Goal: Task Accomplishment & Management: Complete application form

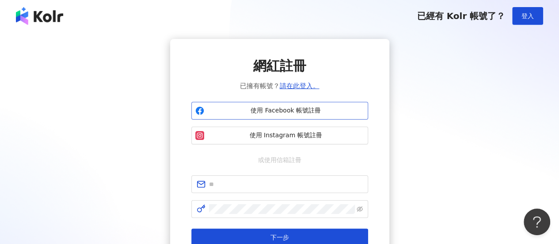
click at [285, 114] on span "使用 Facebook 帳號註冊" at bounding box center [286, 110] width 157 height 9
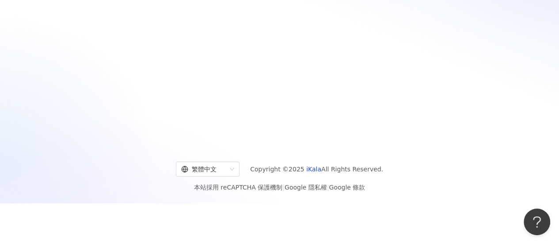
scroll to position [41, 0]
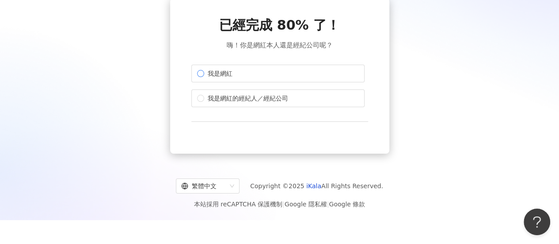
click at [303, 72] on label "我是網紅" at bounding box center [277, 74] width 173 height 18
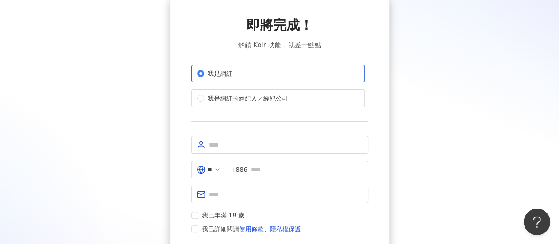
scroll to position [85, 0]
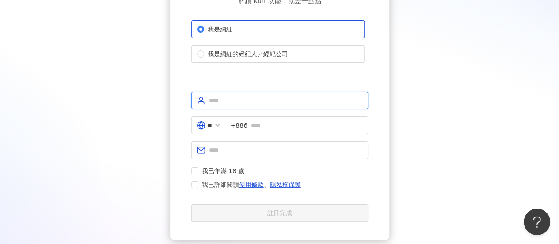
click at [312, 100] on input "text" at bounding box center [286, 101] width 154 height 10
type input "*"
type input "**"
click at [277, 131] on span "+886" at bounding box center [297, 125] width 142 height 18
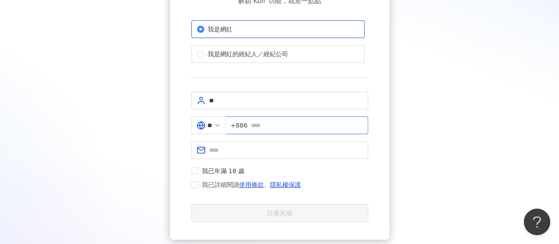
click at [274, 126] on input "text" at bounding box center [307, 125] width 112 height 10
type input "**********"
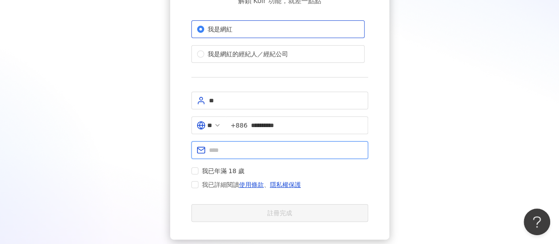
type input "**********"
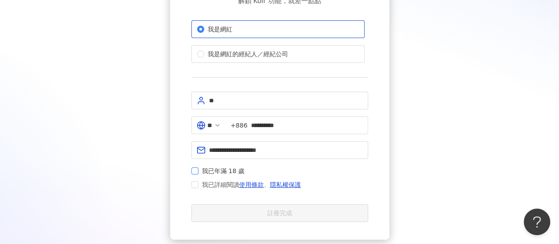
click at [212, 168] on span "我已年滿 18 歲" at bounding box center [224, 171] width 50 height 10
click at [214, 179] on span "我已詳細閱讀 使用條款 、 隱私權保護" at bounding box center [251, 184] width 99 height 11
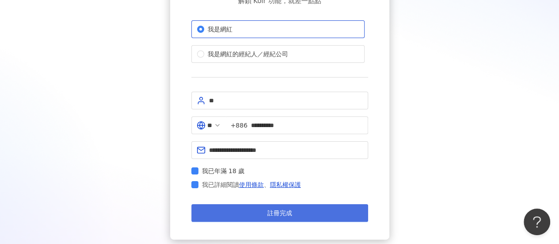
click at [226, 204] on button "註冊完成" at bounding box center [279, 213] width 177 height 18
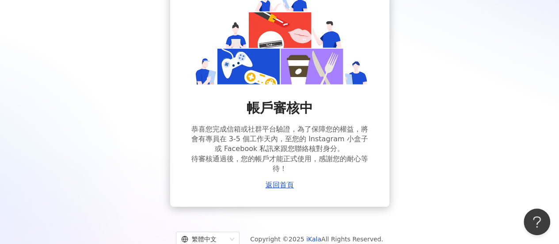
scroll to position [88, 0]
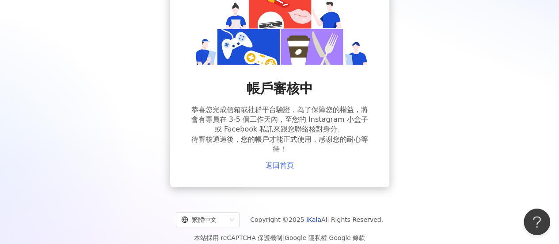
click at [281, 166] on link "返回首頁" at bounding box center [280, 165] width 28 height 8
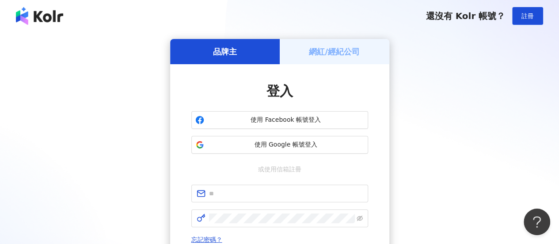
click at [314, 58] on div "網紅/經紀公司" at bounding box center [335, 51] width 110 height 25
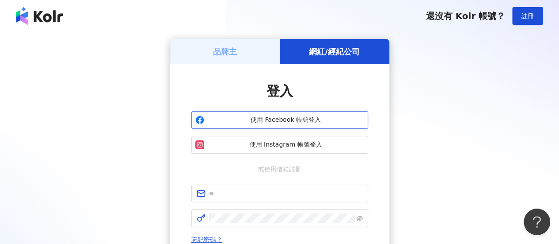
click at [295, 115] on span "使用 Facebook 帳號登入" at bounding box center [286, 119] width 157 height 9
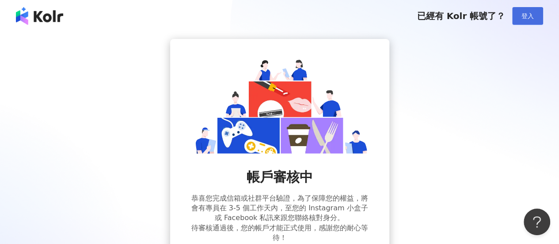
click at [521, 16] on button "登入" at bounding box center [527, 16] width 31 height 18
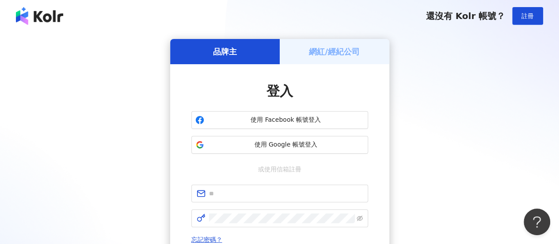
click at [382, 56] on div "網紅/經紀公司" at bounding box center [335, 51] width 110 height 25
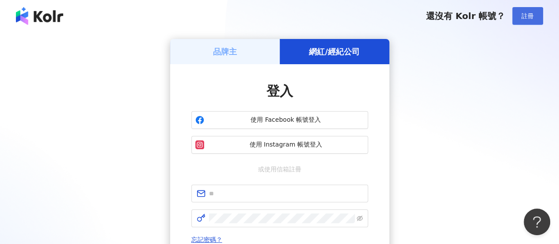
click at [535, 13] on button "註冊" at bounding box center [527, 16] width 31 height 18
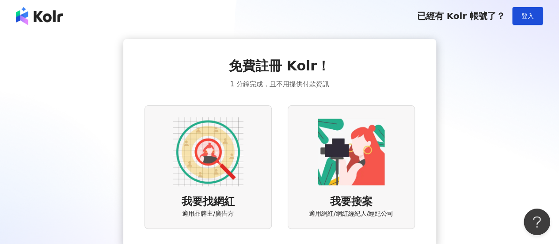
click at [347, 161] on img at bounding box center [351, 151] width 71 height 71
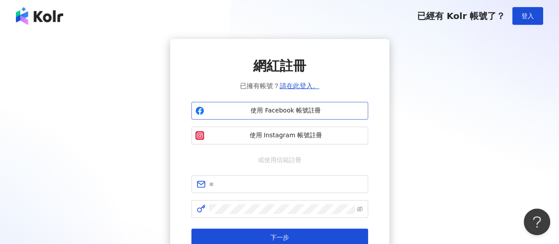
click at [326, 114] on span "使用 Facebook 帳號註冊" at bounding box center [286, 110] width 157 height 9
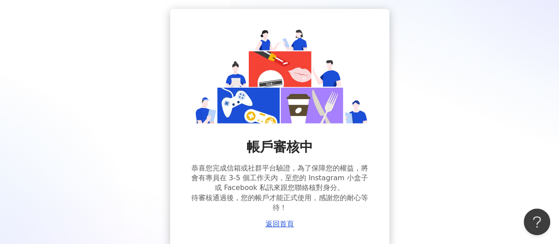
scroll to position [44, 0]
